Goal: Transaction & Acquisition: Book appointment/travel/reservation

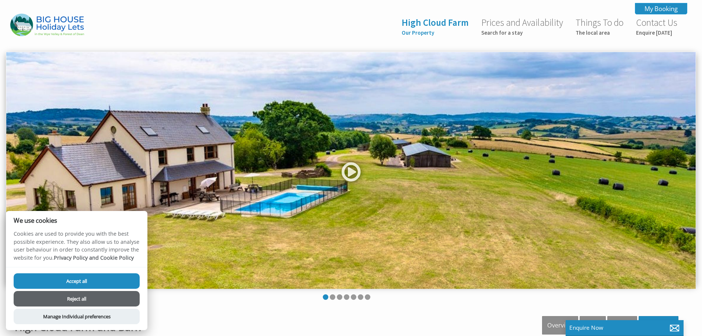
click at [107, 296] on button "Reject all" at bounding box center [77, 298] width 126 height 15
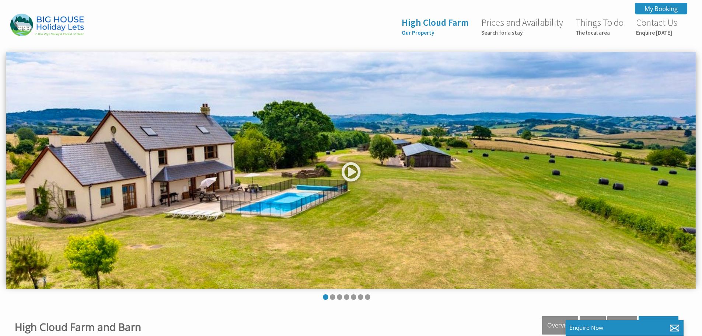
click at [653, 128] on img at bounding box center [351, 170] width 690 height 237
click at [334, 298] on li at bounding box center [333, 297] width 6 height 6
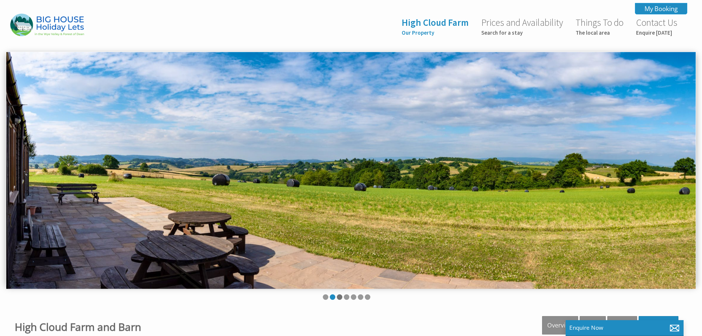
click at [341, 298] on li at bounding box center [340, 297] width 6 height 6
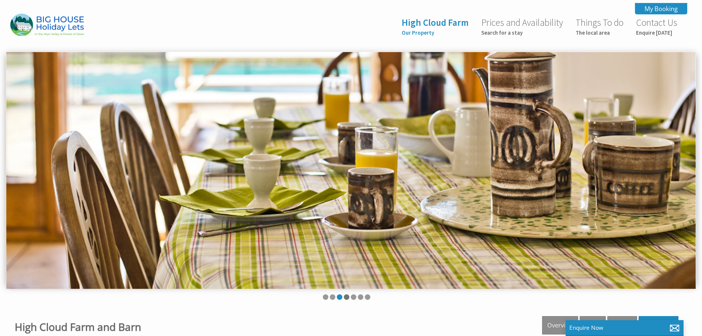
click at [346, 296] on li at bounding box center [347, 297] width 6 height 6
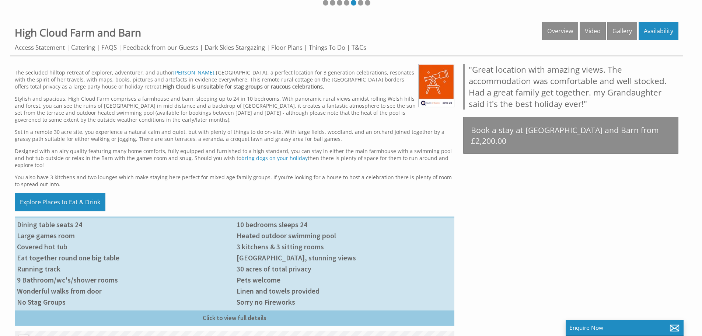
scroll to position [295, 0]
drag, startPoint x: 284, startPoint y: 257, endPoint x: 254, endPoint y: 252, distance: 29.5
click at [254, 252] on li "[GEOGRAPHIC_DATA], stunning views" at bounding box center [344, 256] width 220 height 11
drag, startPoint x: 197, startPoint y: 167, endPoint x: 167, endPoint y: 165, distance: 30.3
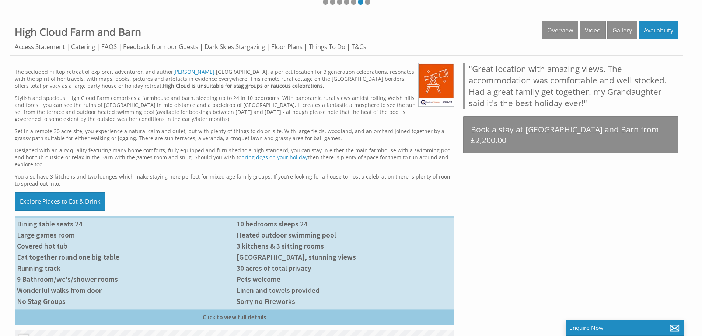
click at [167, 165] on p "Designed with an airy quality featuring many home comforts, fully equipped and …" at bounding box center [235, 157] width 440 height 21
drag, startPoint x: 208, startPoint y: 124, endPoint x: 198, endPoint y: 125, distance: 9.6
click at [198, 125] on div "The secluded hilltop retreat of explorer, adventurer, and author Christina Dodw…" at bounding box center [235, 139] width 440 height 153
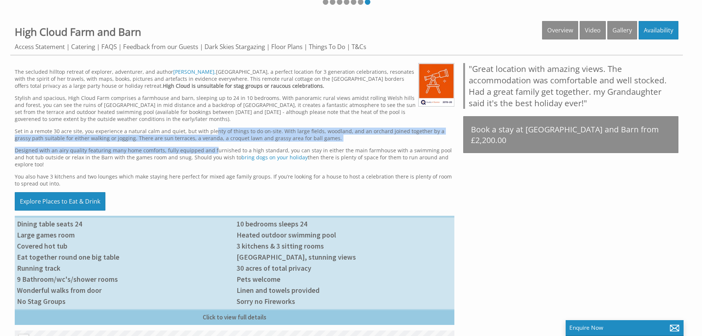
drag, startPoint x: 215, startPoint y: 130, endPoint x: 209, endPoint y: 145, distance: 15.5
click at [211, 146] on div "The secluded hilltop retreat of explorer, adventurer, and author Christina Dodw…" at bounding box center [235, 139] width 440 height 153
click at [209, 145] on div "The secluded hilltop retreat of explorer, adventurer, and author Christina Dodw…" at bounding box center [235, 139] width 440 height 153
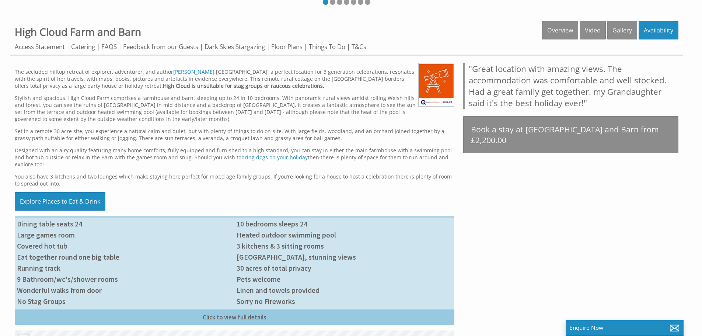
drag, startPoint x: 205, startPoint y: 132, endPoint x: 195, endPoint y: 124, distance: 13.4
click at [195, 124] on div "The secluded hilltop retreat of explorer, adventurer, and author Christina Dodw…" at bounding box center [235, 139] width 440 height 153
drag, startPoint x: 195, startPoint y: 124, endPoint x: 184, endPoint y: 117, distance: 12.8
click at [184, 117] on p "Stylish and spacious, High Cloud Farm comprises a farmhouse and barn, sleeping …" at bounding box center [235, 108] width 440 height 28
drag, startPoint x: 208, startPoint y: 100, endPoint x: 197, endPoint y: 98, distance: 10.8
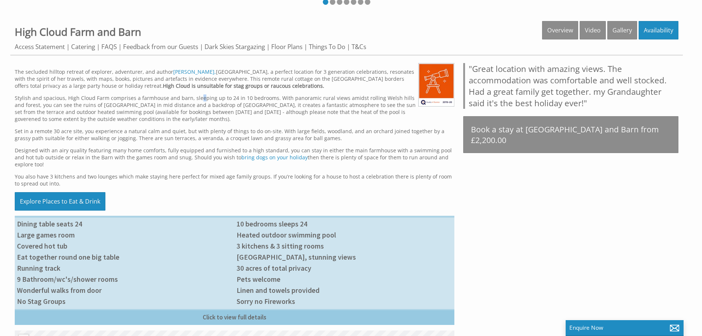
click at [197, 98] on p "Stylish and spacious, High Cloud Farm comprises a farmhouse and barn, sleeping …" at bounding box center [235, 108] width 440 height 28
drag, startPoint x: 197, startPoint y: 98, endPoint x: 192, endPoint y: 97, distance: 4.9
click at [192, 97] on p "Stylish and spacious, High Cloud Farm comprises a farmhouse and barn, sleeping …" at bounding box center [235, 108] width 440 height 28
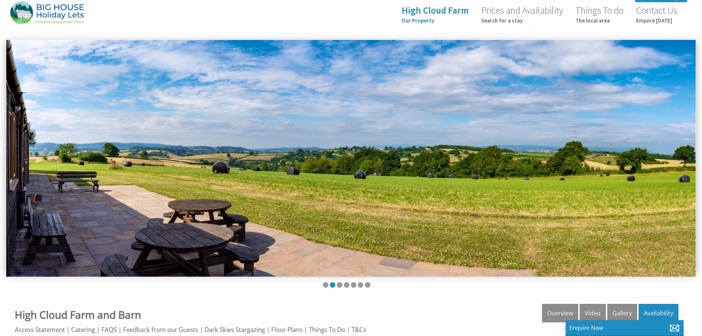
scroll to position [0, 0]
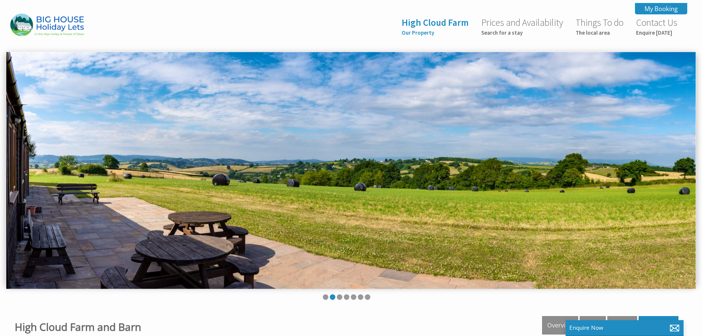
click at [243, 34] on div "High Cloud Farm Our Property Prices and Availability Search for a stay Things T…" at bounding box center [347, 27] width 682 height 27
